Goal: Task Accomplishment & Management: Manage account settings

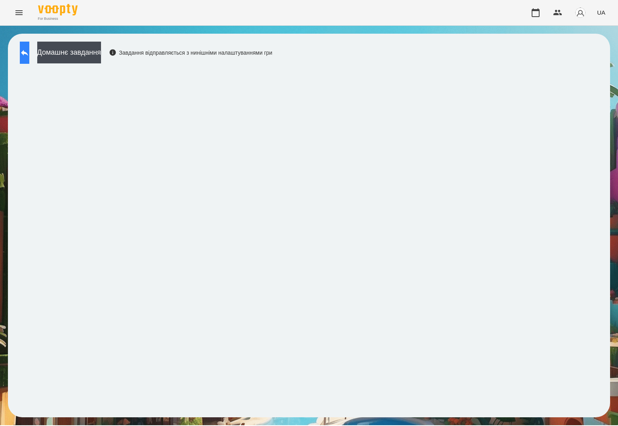
click at [28, 54] on icon at bounding box center [25, 53] width 10 height 10
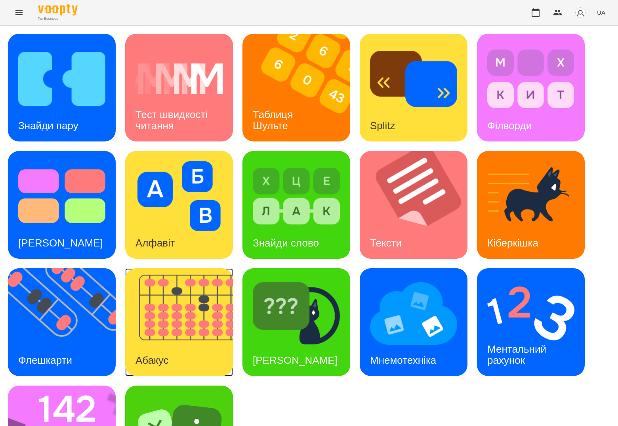
click at [178, 335] on img at bounding box center [184, 322] width 118 height 108
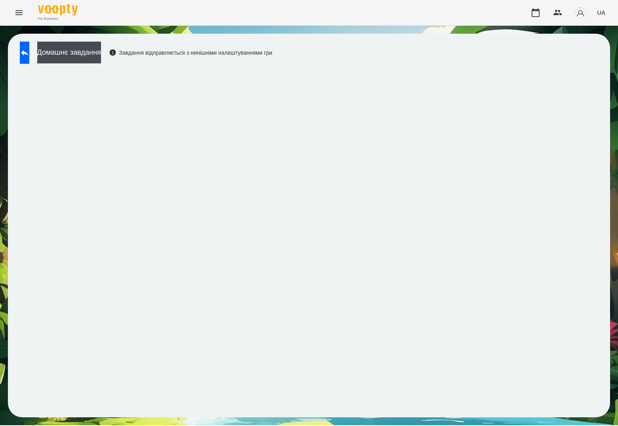
click at [31, 65] on div "Домашнє завдання Завдання відправляється з нинішніми налаштуваннями гри" at bounding box center [144, 55] width 256 height 26
click at [29, 58] on button at bounding box center [25, 53] width 10 height 22
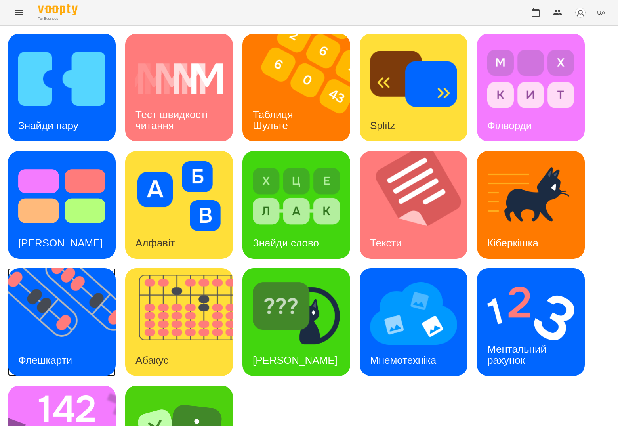
click at [58, 332] on img at bounding box center [67, 322] width 118 height 108
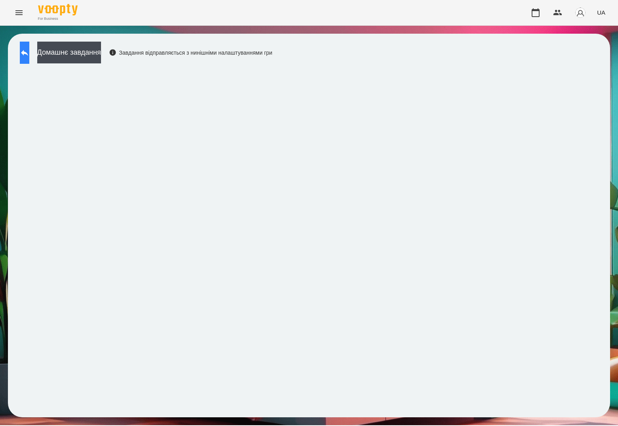
click at [29, 53] on icon at bounding box center [25, 53] width 10 height 10
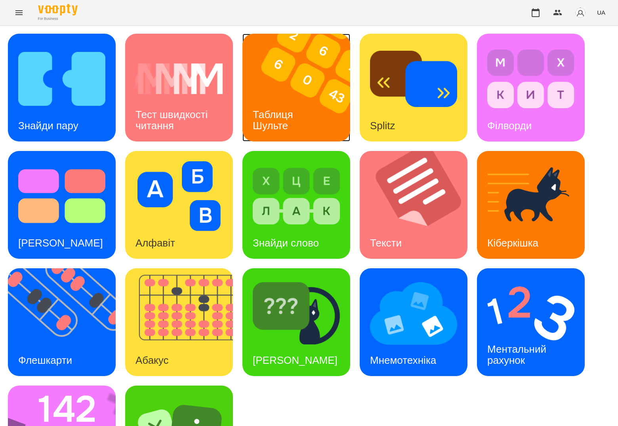
click at [292, 113] on h3 "Таблиця Шульте" at bounding box center [274, 120] width 43 height 23
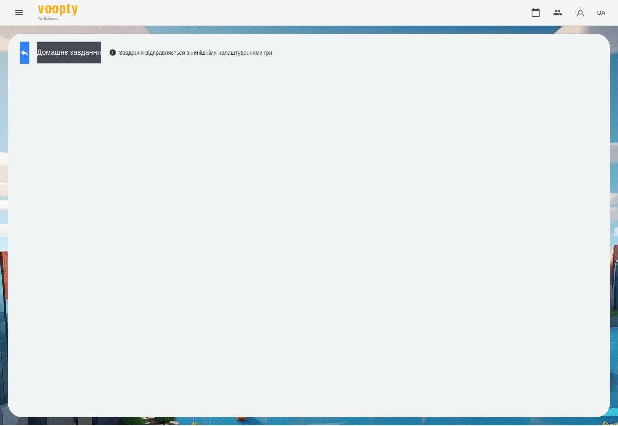
click at [29, 55] on icon at bounding box center [25, 53] width 10 height 10
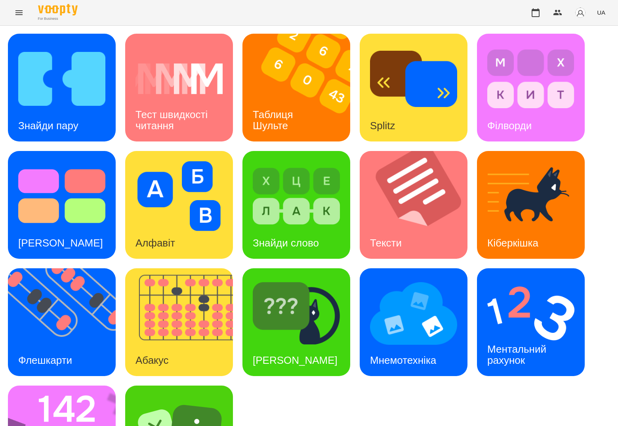
scroll to position [74, 0]
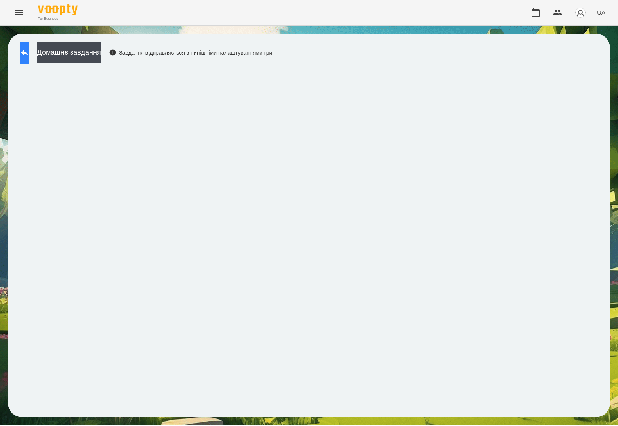
click at [29, 59] on button at bounding box center [25, 53] width 10 height 22
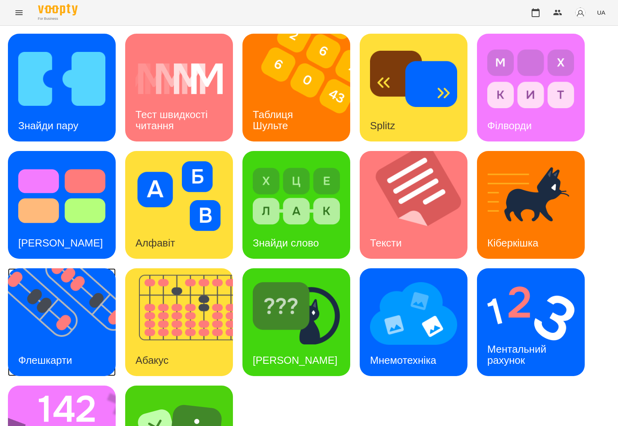
click at [75, 330] on img at bounding box center [67, 322] width 118 height 108
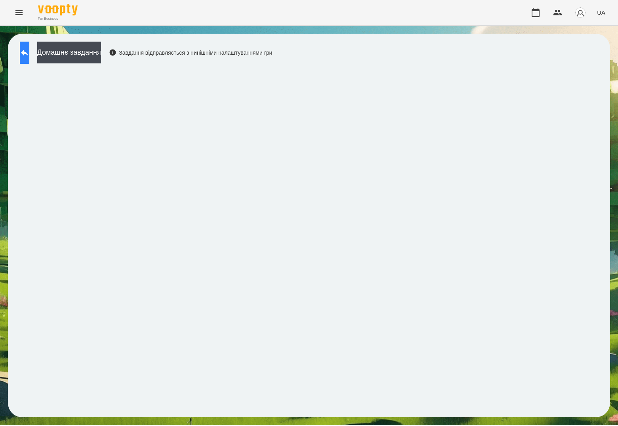
click at [29, 50] on icon at bounding box center [25, 53] width 10 height 10
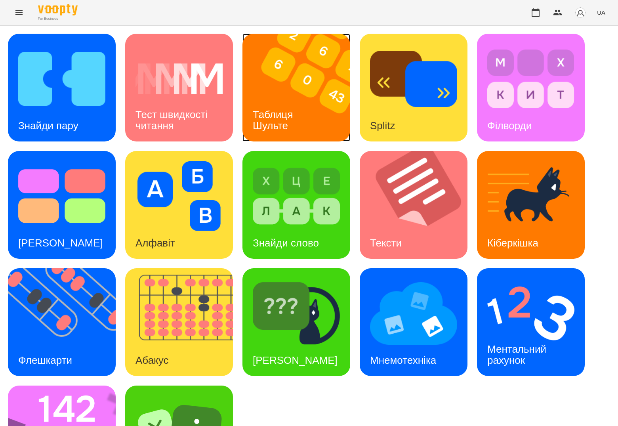
click at [308, 95] on img at bounding box center [302, 88] width 118 height 108
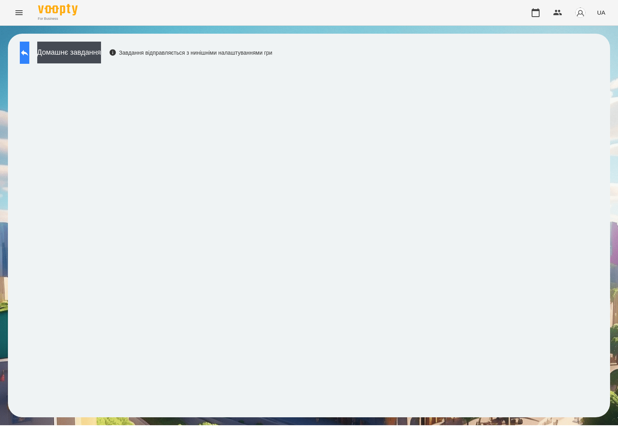
click at [25, 52] on button at bounding box center [25, 53] width 10 height 22
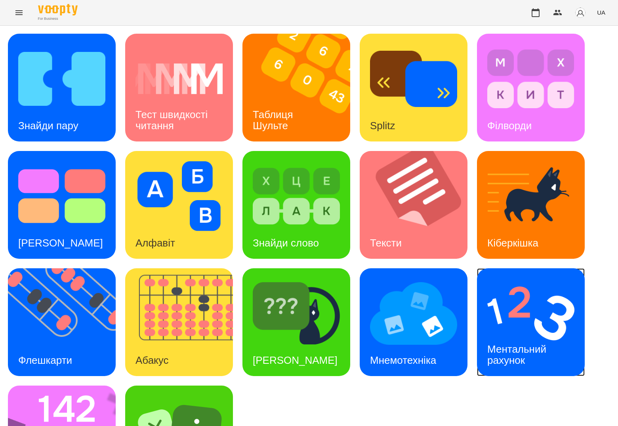
click at [537, 321] on img at bounding box center [530, 314] width 87 height 70
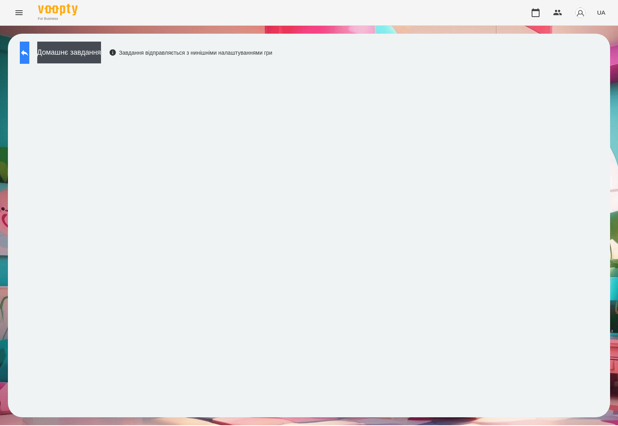
click at [29, 50] on icon at bounding box center [25, 53] width 10 height 10
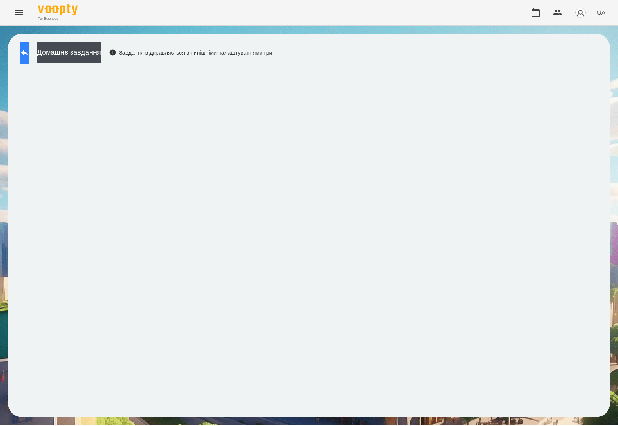
click at [28, 60] on button at bounding box center [25, 53] width 10 height 22
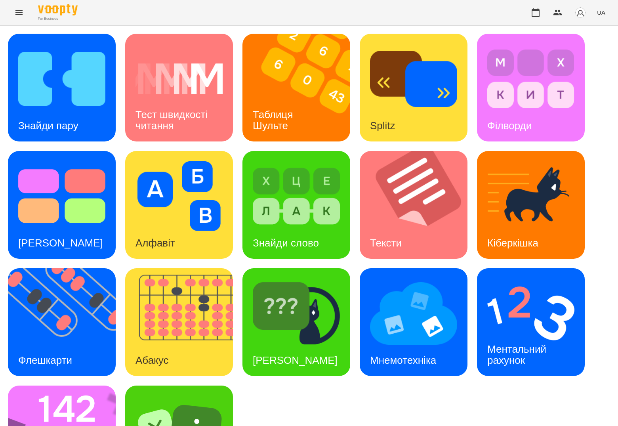
scroll to position [74, 0]
click at [555, 279] on img at bounding box center [530, 314] width 87 height 70
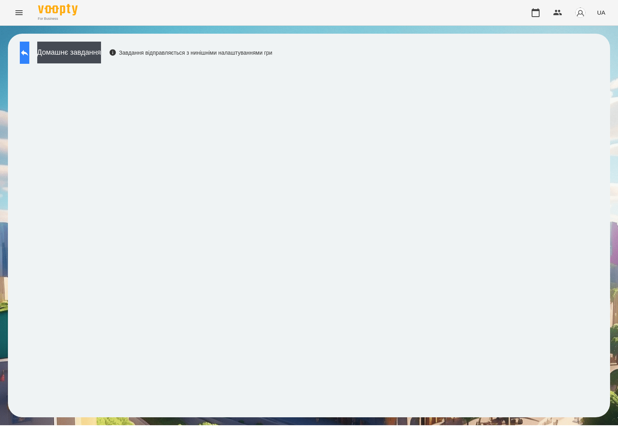
click at [28, 52] on icon at bounding box center [24, 53] width 7 height 6
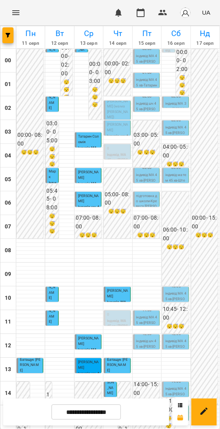
scroll to position [226, 0]
click at [146, 62] on p "індивід МА 45 хв - Амелія Ставніча" at bounding box center [146, 61] width 21 height 16
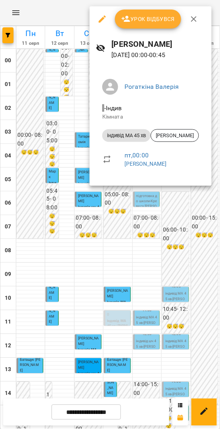
click at [165, 225] on div at bounding box center [110, 214] width 220 height 429
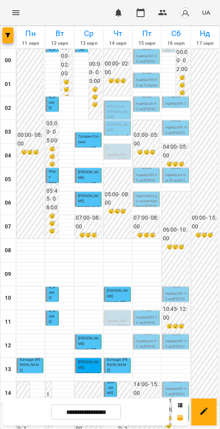
click at [141, 79] on p "індивід МА 45 хв - Татарин Соломія" at bounding box center [146, 85] width 21 height 16
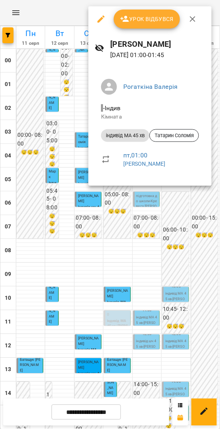
click at [181, 207] on div at bounding box center [110, 214] width 220 height 429
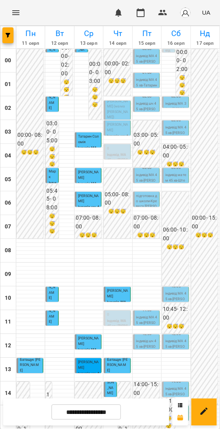
click at [113, 112] on span "Нечаєв Артем (мама Доброва Надія)" at bounding box center [117, 109] width 21 height 20
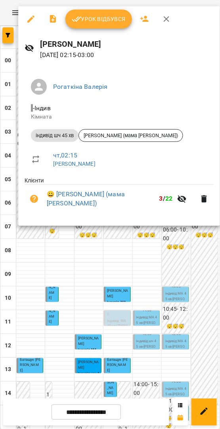
click at [28, 23] on icon "button" at bounding box center [31, 19] width 10 height 10
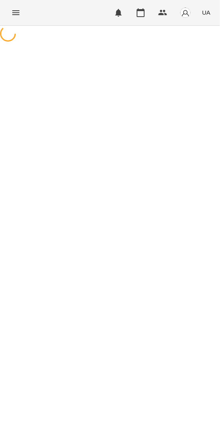
select select "**********"
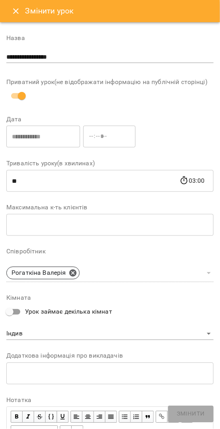
click at [15, 16] on button "Close" at bounding box center [15, 11] width 19 height 19
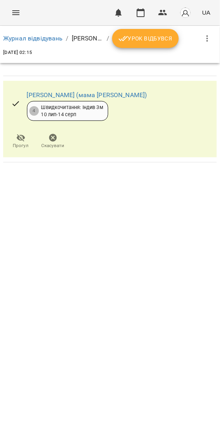
click at [65, 142] on span "Скасувати" at bounding box center [53, 145] width 23 height 7
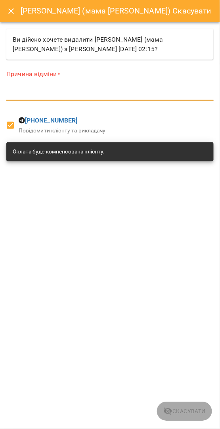
click at [55, 94] on textarea at bounding box center [109, 94] width 207 height 8
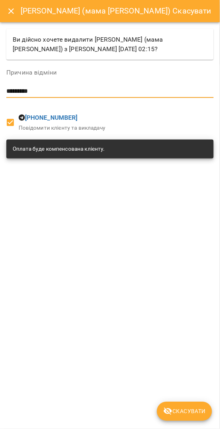
type textarea "*********"
click at [175, 409] on span "Скасувати" at bounding box center [184, 412] width 42 height 10
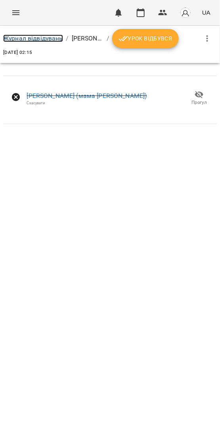
click at [44, 41] on link "Журнал відвідувань" at bounding box center [33, 38] width 60 height 8
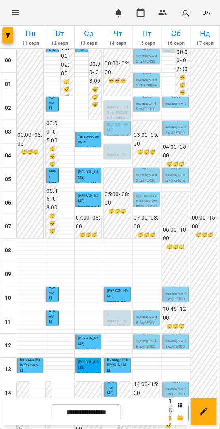
click at [141, 58] on p "індивід МА 45 хв - Амелія Ставніча" at bounding box center [146, 61] width 21 height 16
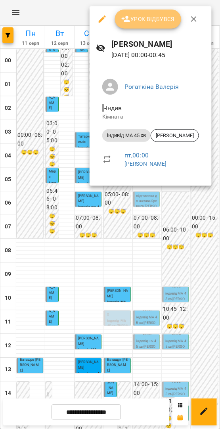
click at [148, 22] on span "Урок відбувся" at bounding box center [148, 19] width 54 height 10
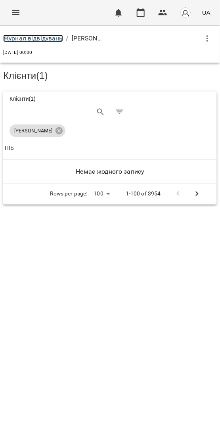
click at [48, 38] on link "Журнал відвідувань" at bounding box center [33, 38] width 60 height 8
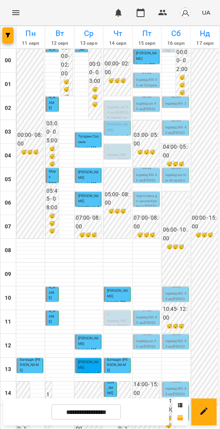
click at [144, 57] on p "Амелія Ставніча" at bounding box center [146, 56] width 21 height 11
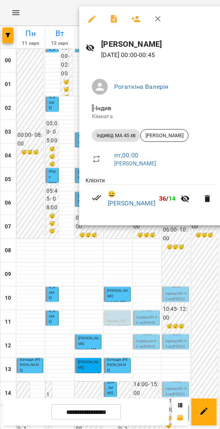
click at [120, 264] on div at bounding box center [110, 214] width 220 height 429
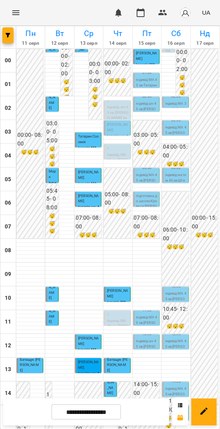
click at [133, 50] on div "00:00 Амелія Ставніча індивід МА 45 хв" at bounding box center [146, 57] width 27 height 16
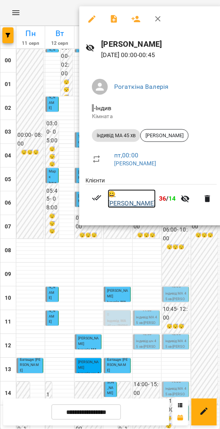
click at [124, 198] on link "😀 Амелія Ставніча" at bounding box center [132, 198] width 48 height 19
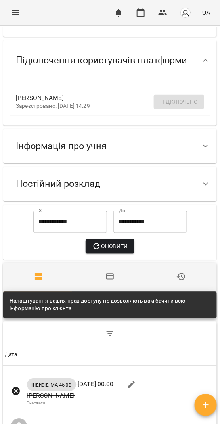
scroll to position [96, 0]
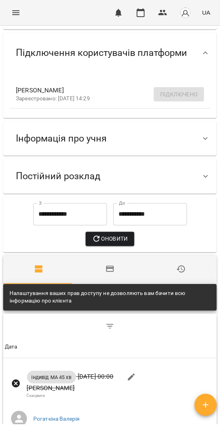
click at [87, 145] on span "Інформація про учня" at bounding box center [61, 138] width 91 height 12
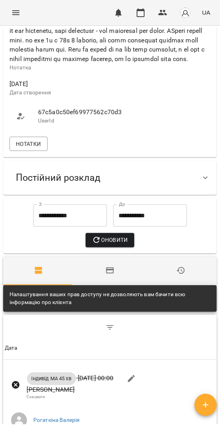
scroll to position [579, 0]
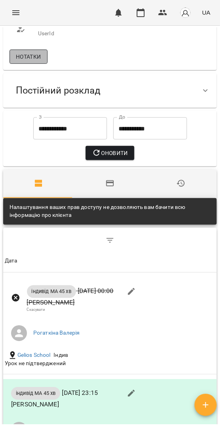
click at [29, 61] on span "Нотатки" at bounding box center [28, 57] width 25 height 10
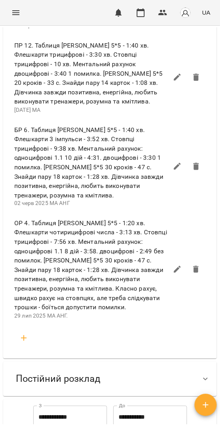
scroll to position [733, 0]
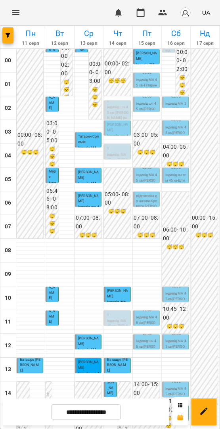
scroll to position [226, 0]
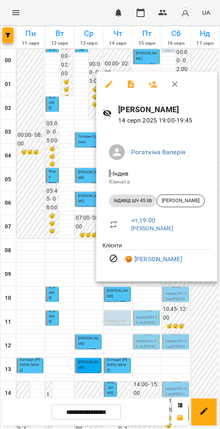
click at [191, 328] on div at bounding box center [110, 214] width 220 height 429
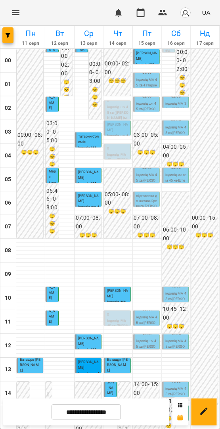
scroll to position [0, 0]
click at [15, 13] on icon "Menu" at bounding box center [16, 13] width 10 height 10
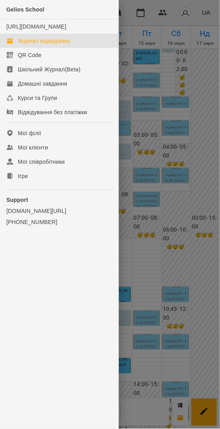
click at [194, 78] on div at bounding box center [110, 214] width 220 height 429
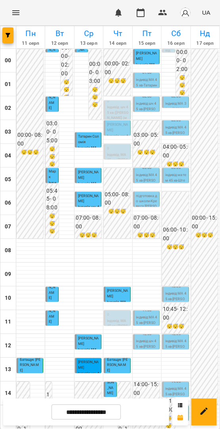
click at [145, 83] on p "індивід МА 45 хв - Татарин Соломія" at bounding box center [146, 85] width 21 height 16
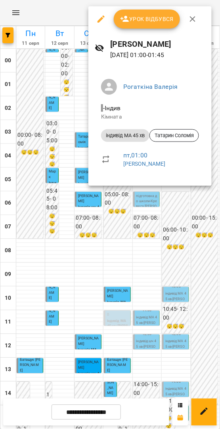
click at [144, 23] on span "Урок відбувся" at bounding box center [147, 19] width 54 height 10
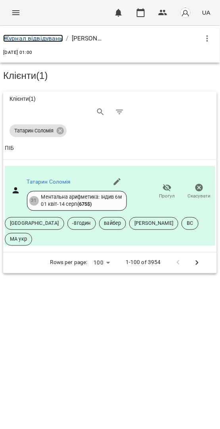
click at [45, 37] on link "Журнал відвідувань" at bounding box center [33, 38] width 60 height 8
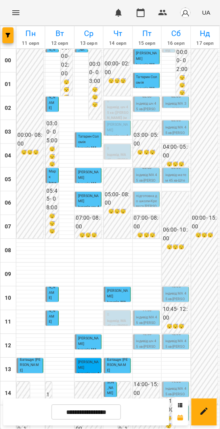
click at [141, 78] on span "Татарин Соломія" at bounding box center [146, 80] width 21 height 10
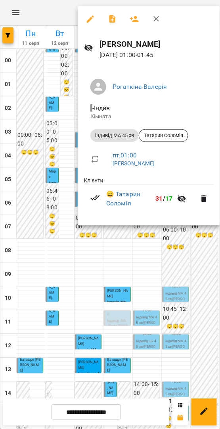
click at [180, 241] on div at bounding box center [110, 214] width 220 height 429
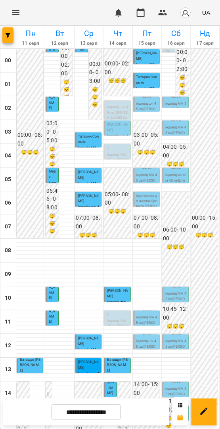
click at [148, 100] on div "02:00" at bounding box center [146, 97] width 21 height 10
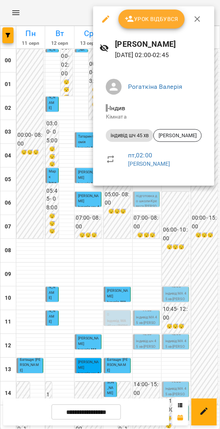
click at [172, 23] on span "Урок відбувся" at bounding box center [152, 19] width 54 height 10
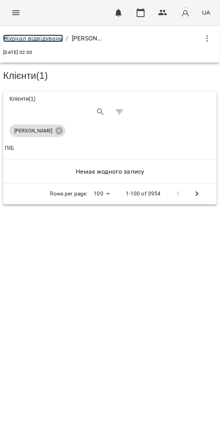
click at [44, 34] on link "Журнал відвідувань" at bounding box center [33, 38] width 60 height 8
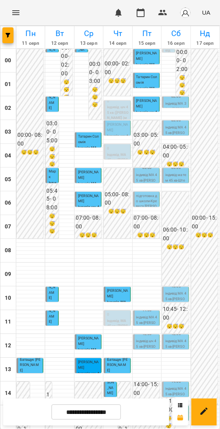
click at [150, 104] on p "Тімур Захарчук" at bounding box center [146, 103] width 21 height 11
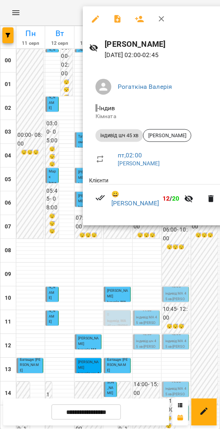
click at [194, 250] on div at bounding box center [110, 214] width 220 height 429
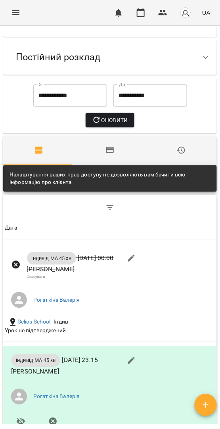
scroll to position [204, 0]
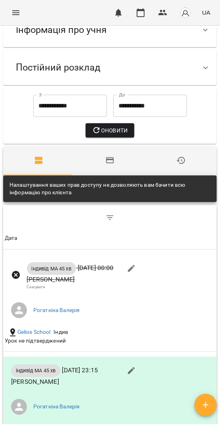
click at [69, 42] on div "Інформація про учня" at bounding box center [61, 29] width 103 height 25
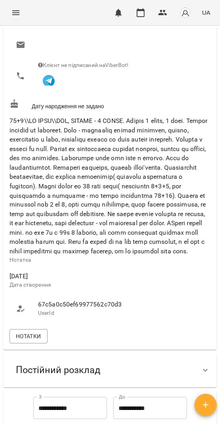
scroll to position [378, 0]
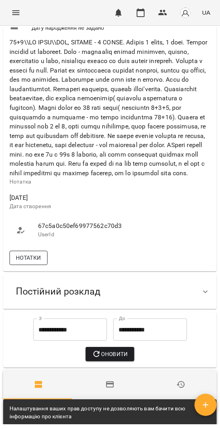
click at [19, 263] on span "Нотатки" at bounding box center [28, 258] width 25 height 10
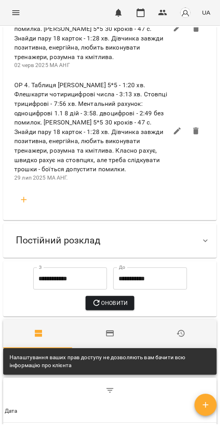
scroll to position [818, 0]
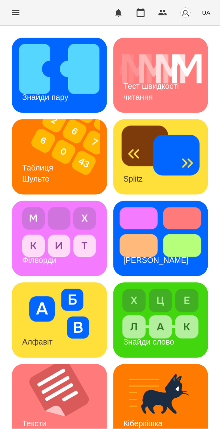
scroll to position [342, 0]
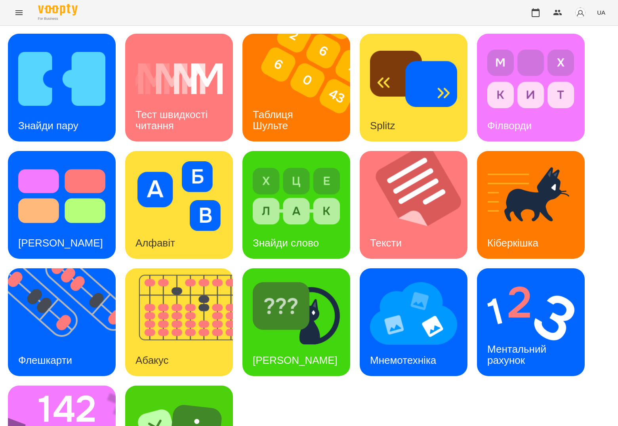
click at [285, 110] on h3 "Таблиця Шульте" at bounding box center [274, 120] width 43 height 23
